Goal: Task Accomplishment & Management: Manage account settings

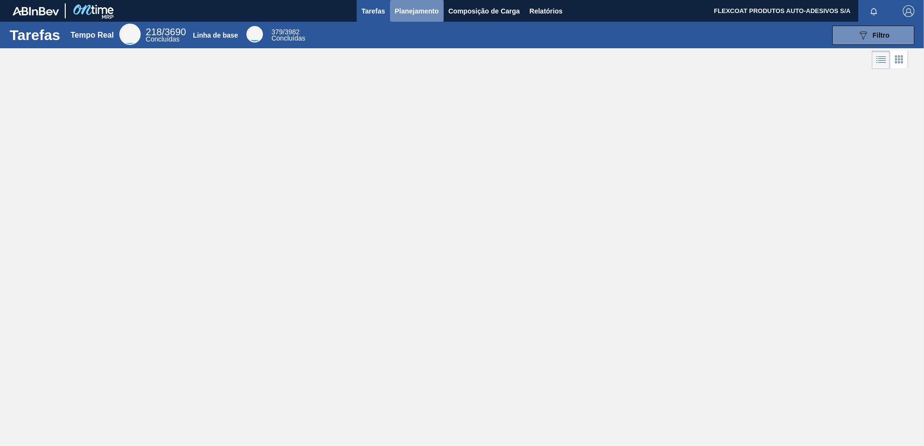
click at [404, 9] on span "Planejamento" at bounding box center [417, 11] width 44 height 12
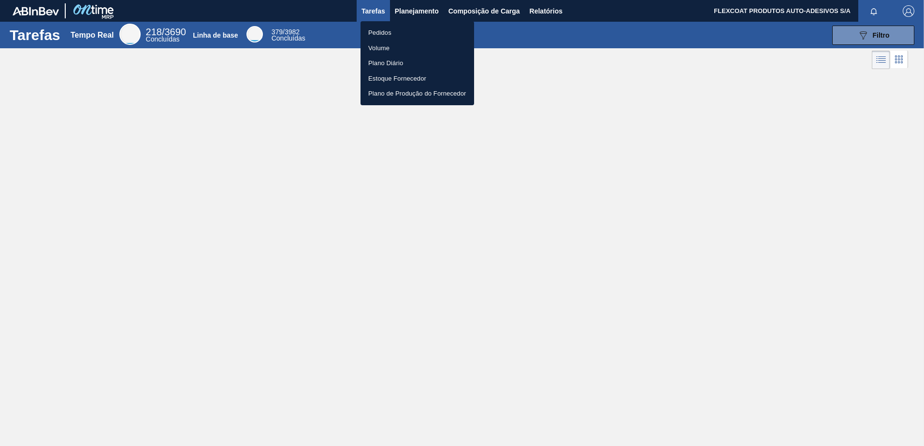
click at [383, 31] on li "Pedidos" at bounding box center [417, 32] width 114 height 15
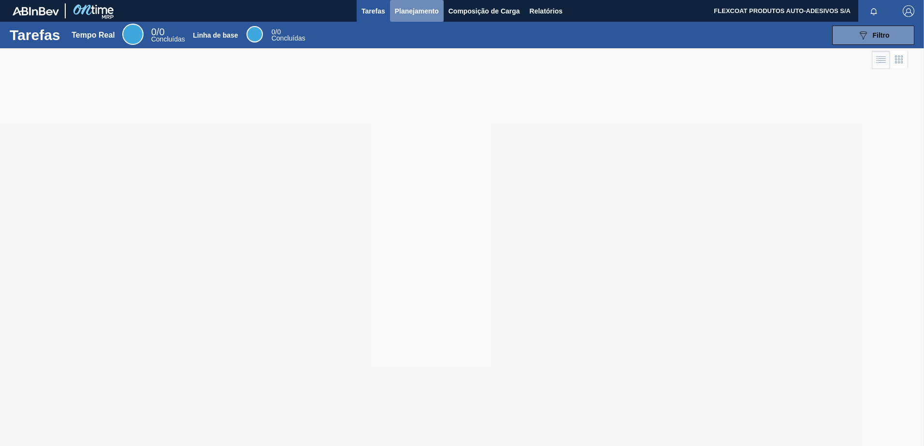
click at [406, 10] on span "Planejamento" at bounding box center [417, 11] width 44 height 12
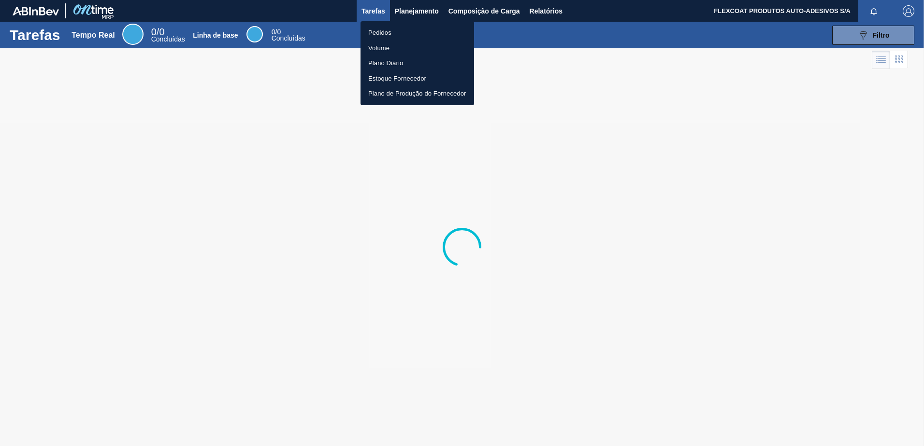
click at [387, 30] on li "Pedidos" at bounding box center [417, 32] width 114 height 15
